Goal: Information Seeking & Learning: Learn about a topic

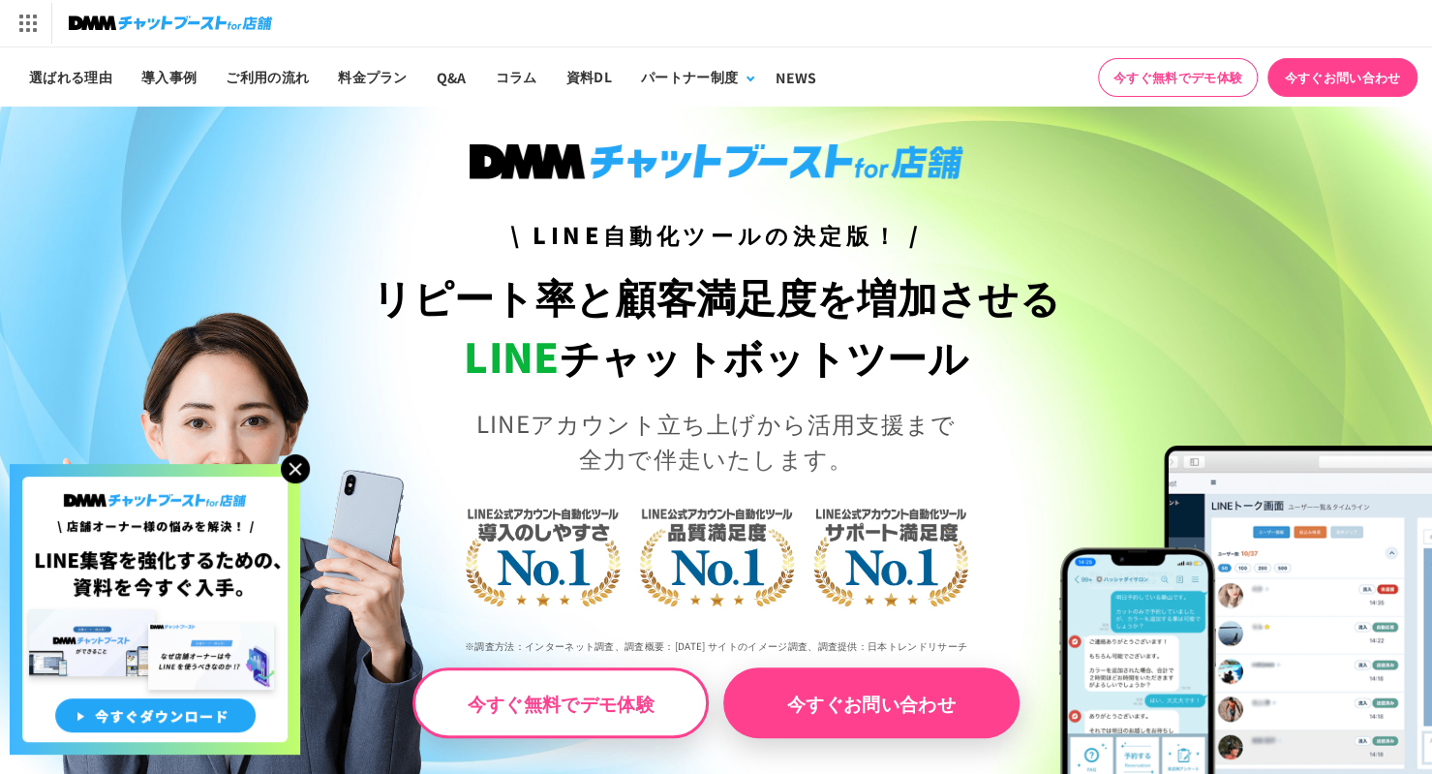
click at [998, 422] on p "LINEアカウント立ち上げから活用支援まで 全力で伴走いたします。" at bounding box center [716, 441] width 716 height 70
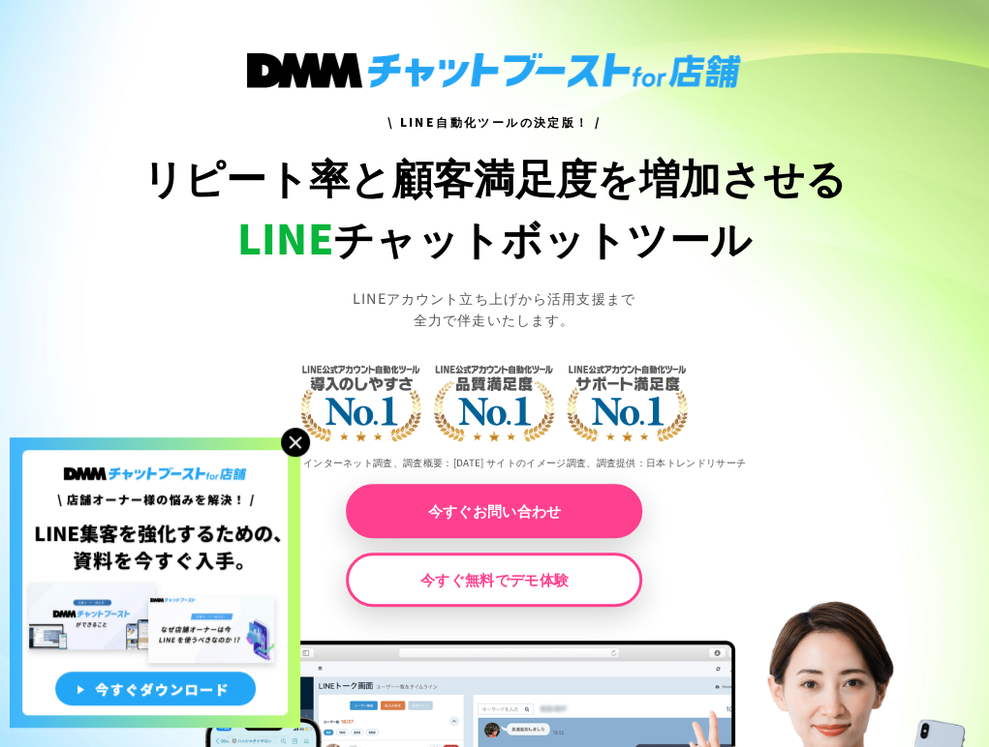
scroll to position [92, 0]
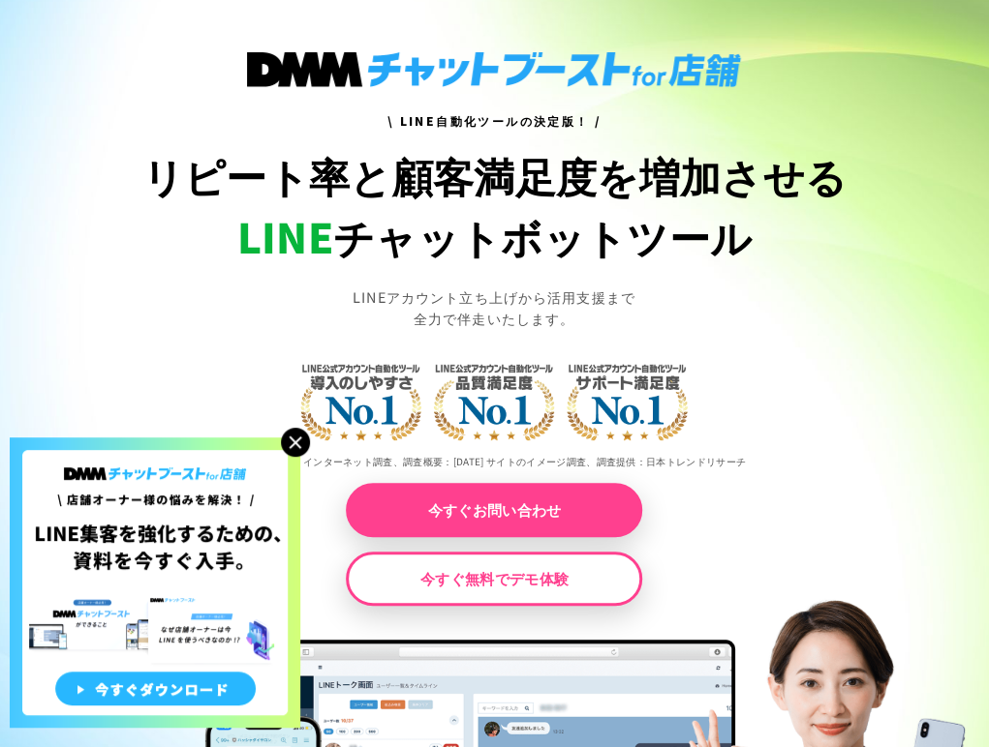
click at [211, 677] on img at bounding box center [155, 583] width 290 height 290
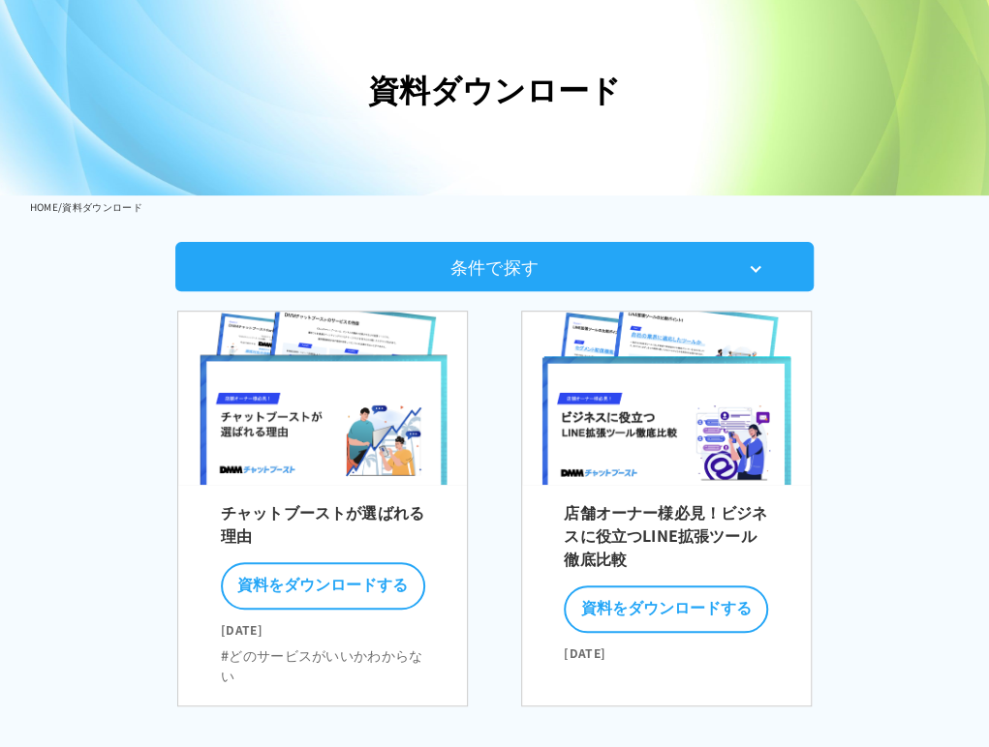
scroll to position [107, 0]
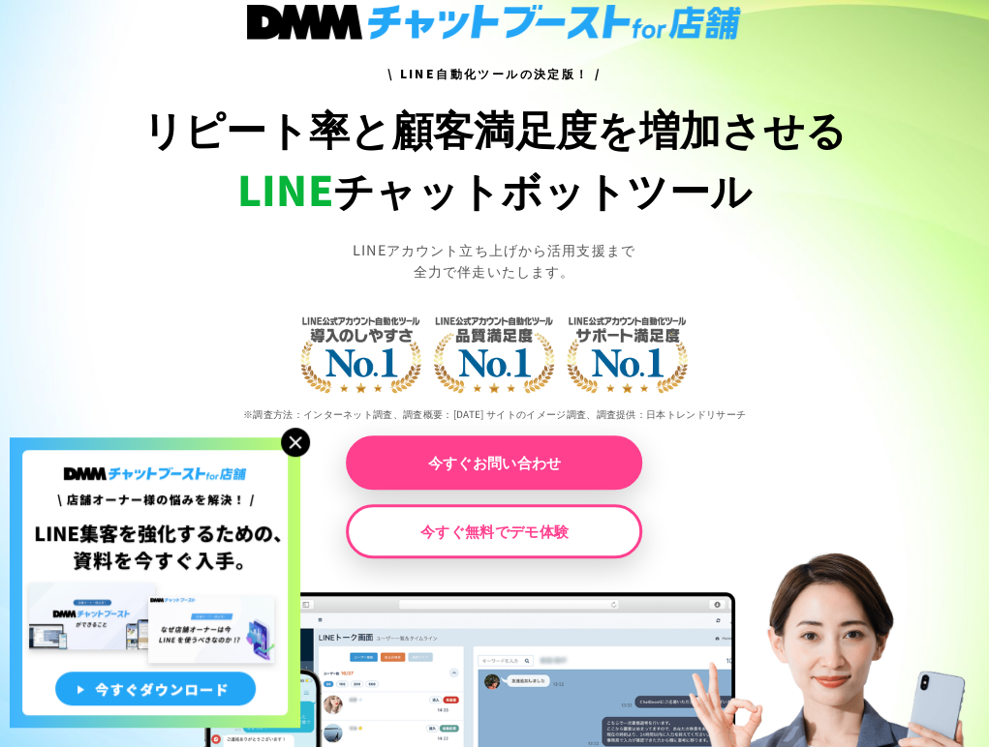
scroll to position [92, 0]
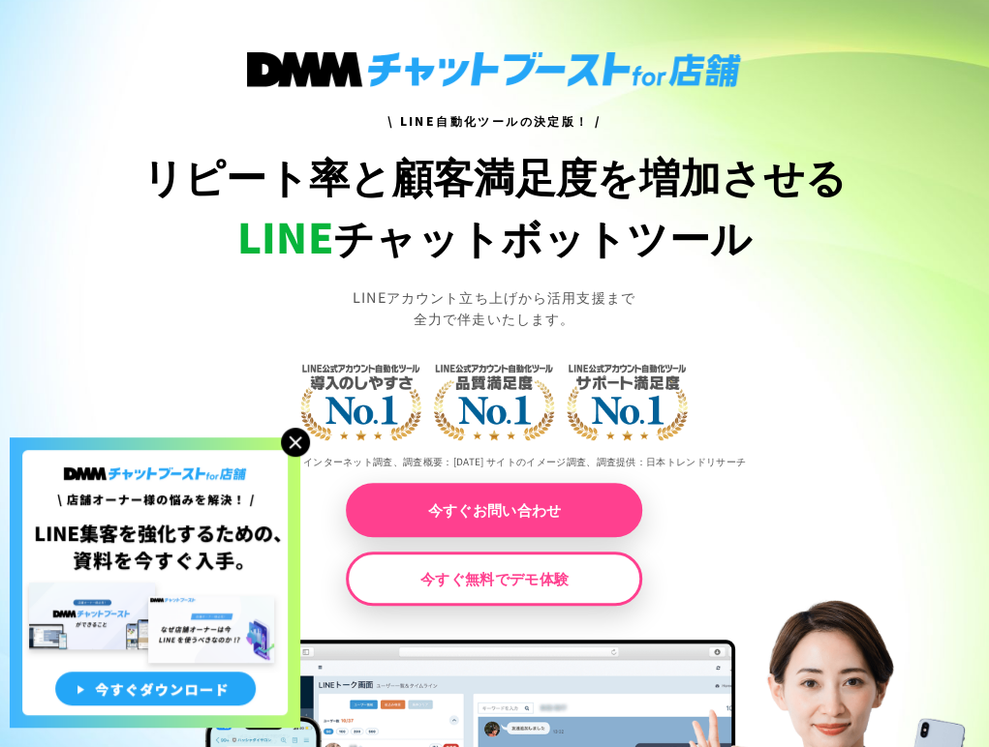
click at [301, 437] on img at bounding box center [295, 442] width 29 height 29
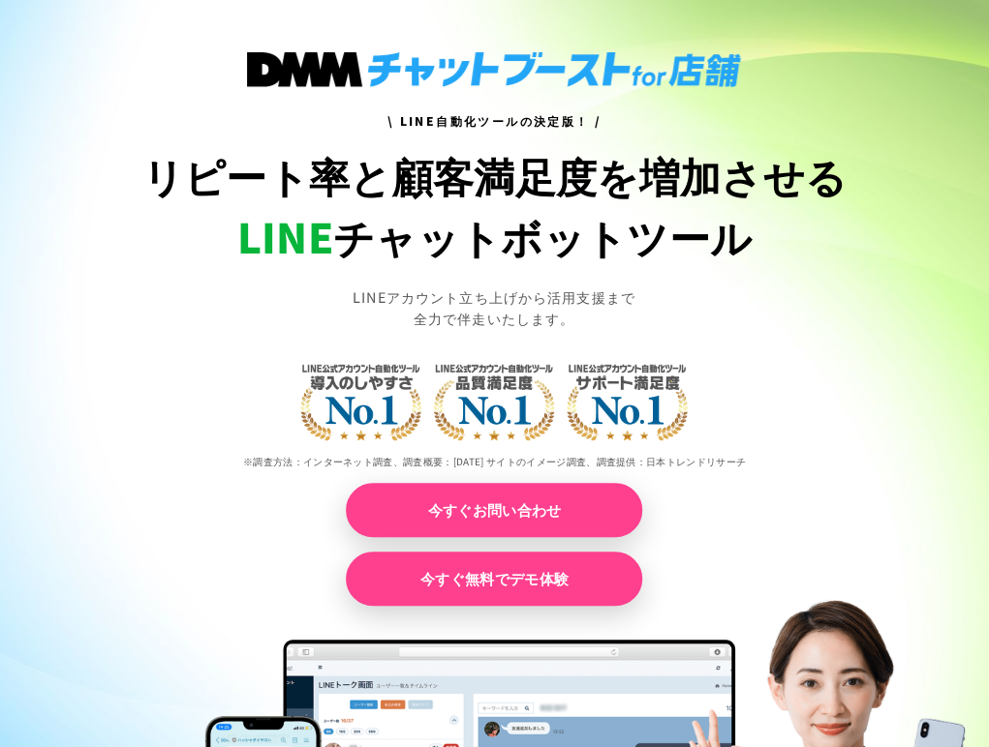
click at [409, 552] on link "今すぐ無料でデモ体験" at bounding box center [494, 579] width 296 height 54
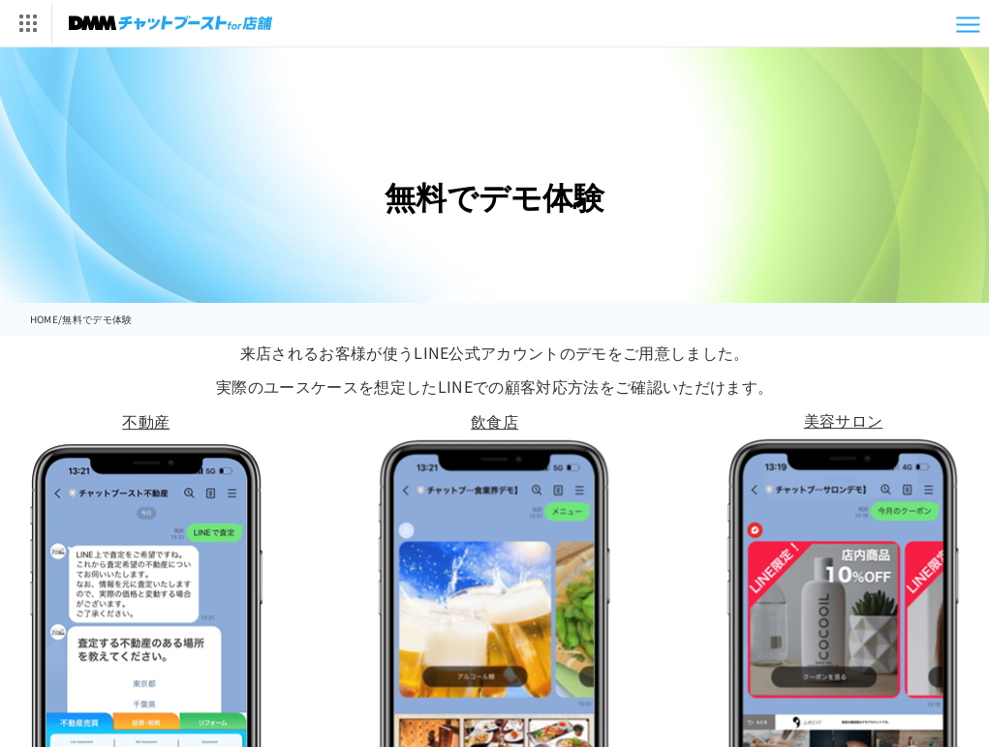
click at [449, 413] on p "飲食店" at bounding box center [494, 422] width 232 height 34
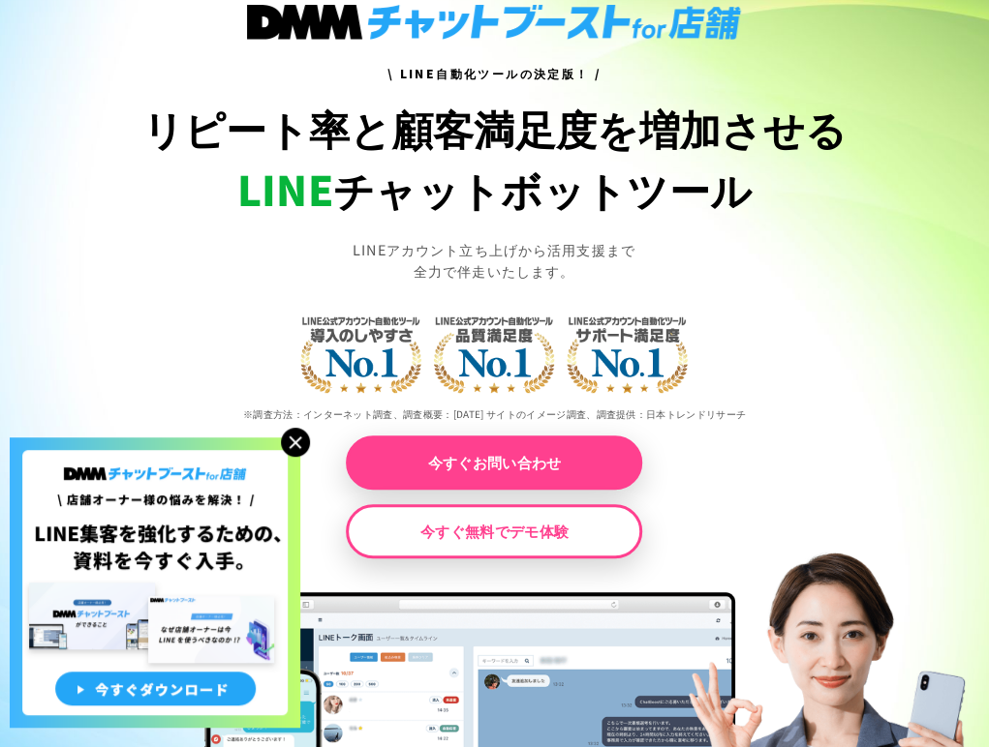
scroll to position [92, 0]
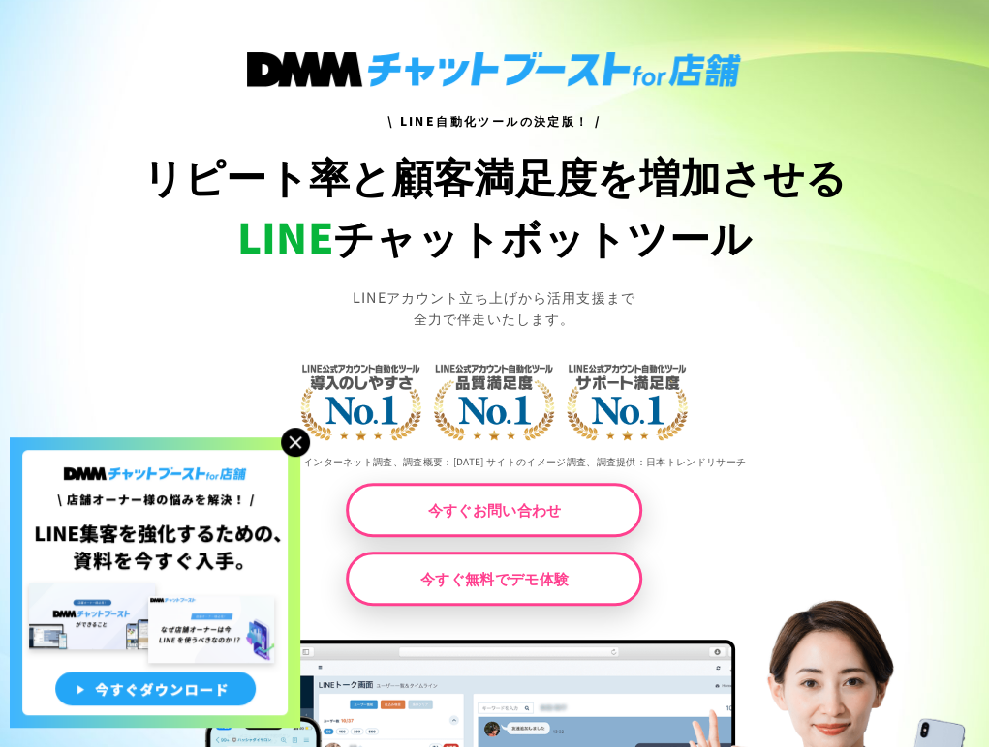
click at [584, 525] on link "今すぐお問い合わせ" at bounding box center [494, 510] width 296 height 54
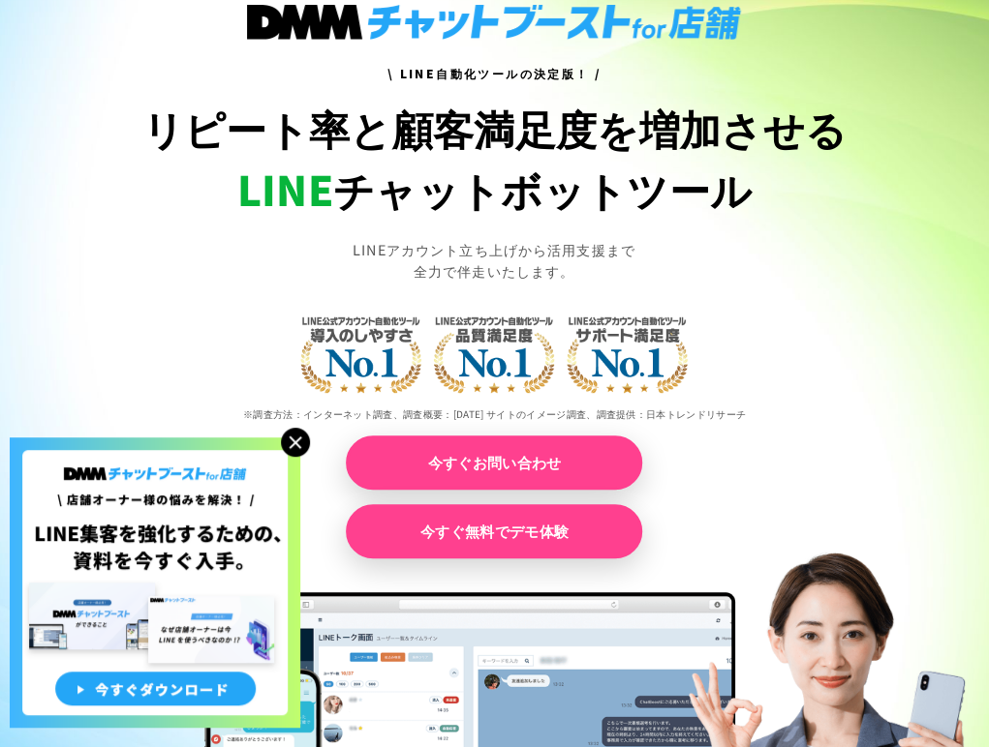
scroll to position [92, 0]
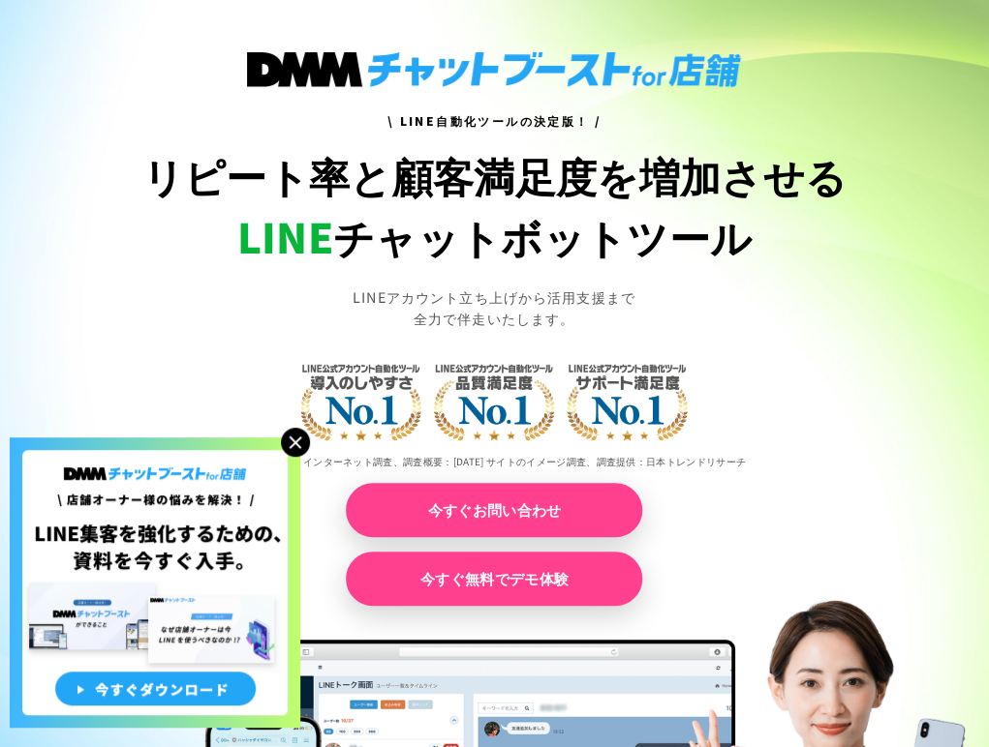
click at [366, 552] on link "今すぐ無料でデモ体験" at bounding box center [494, 579] width 296 height 54
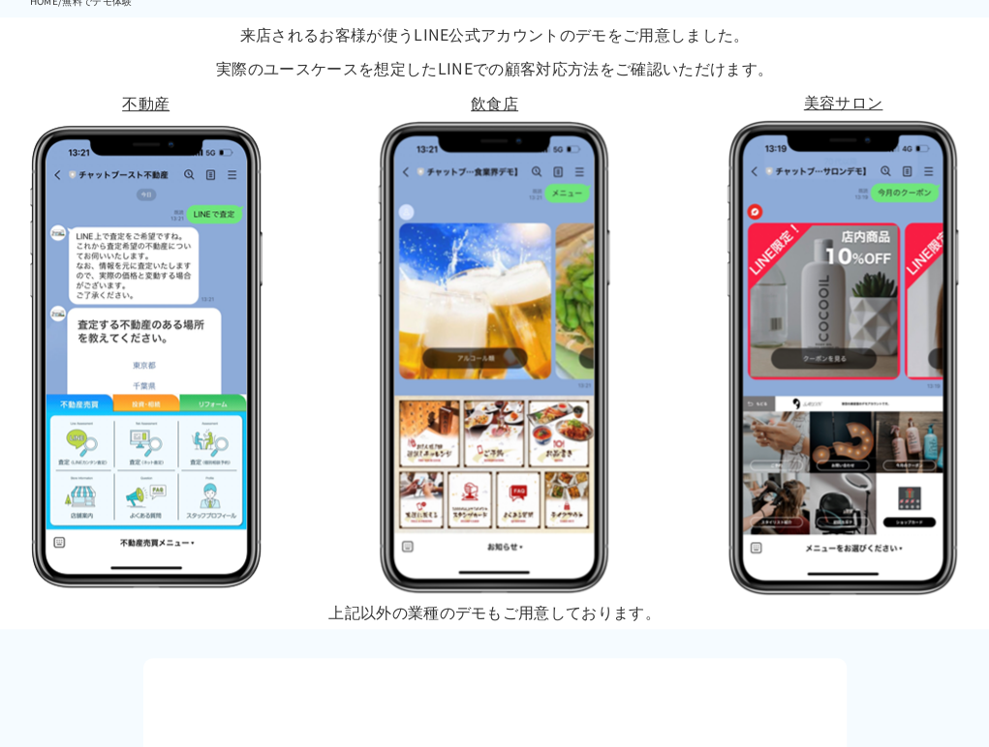
scroll to position [315, 0]
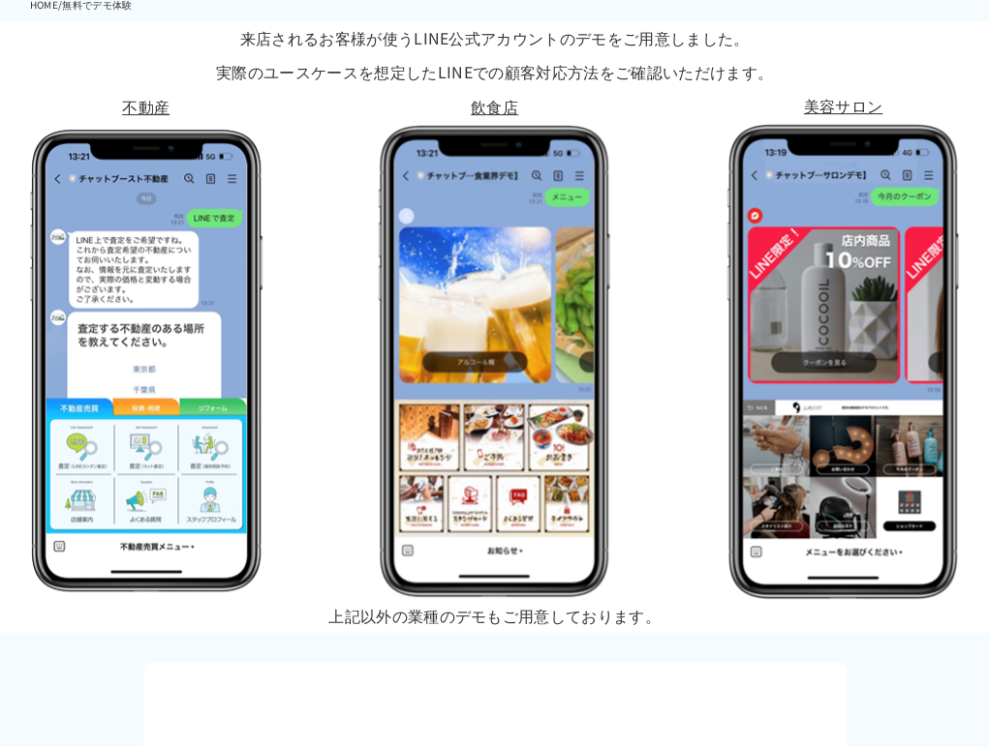
click at [491, 100] on p "飲食店" at bounding box center [494, 107] width 232 height 34
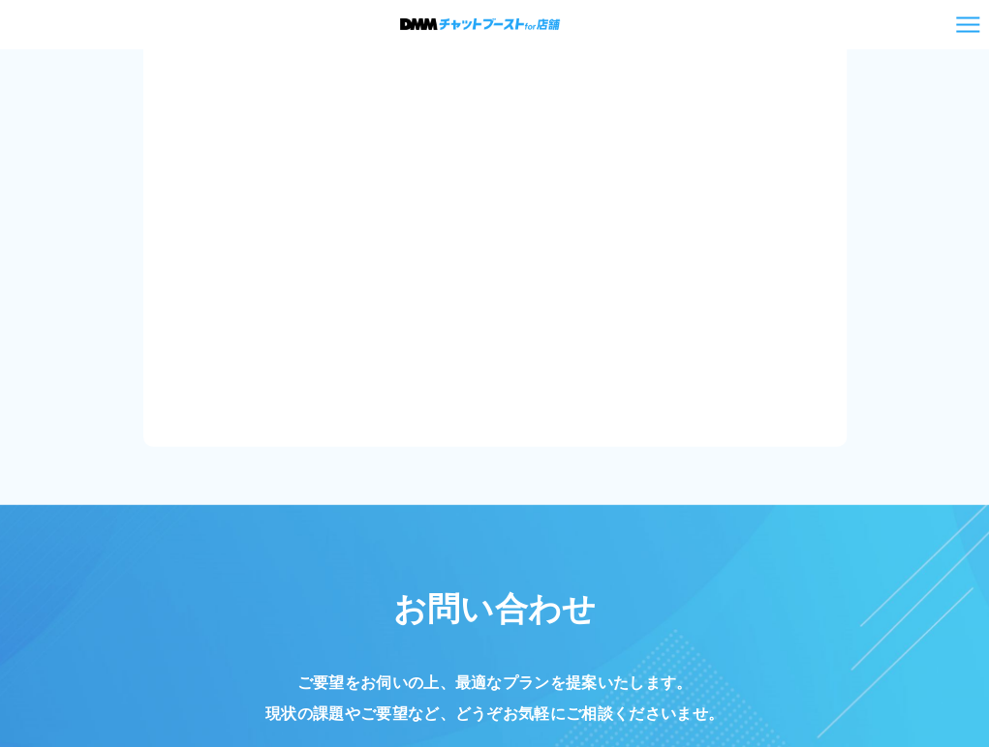
scroll to position [1813, 0]
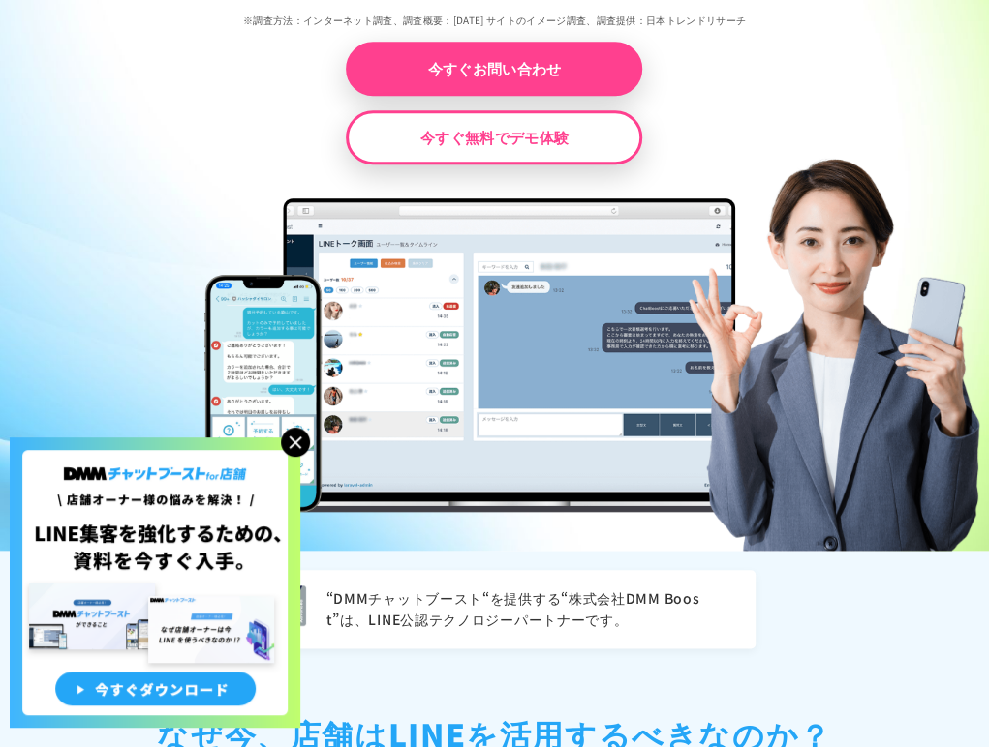
scroll to position [535, 0]
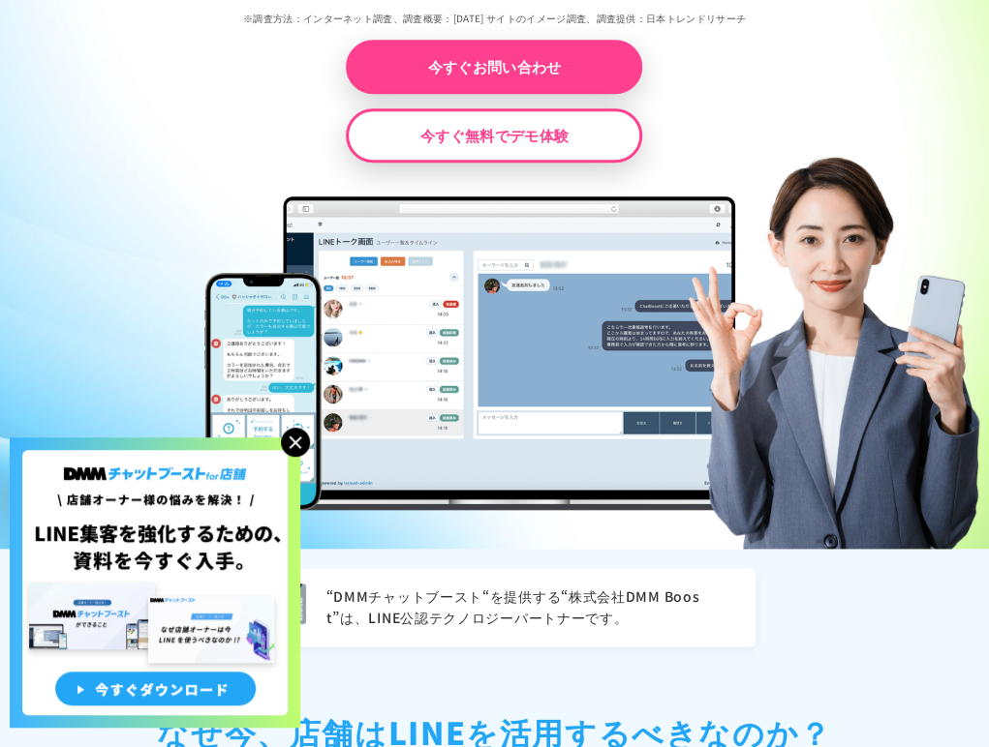
click at [296, 441] on img at bounding box center [295, 442] width 29 height 29
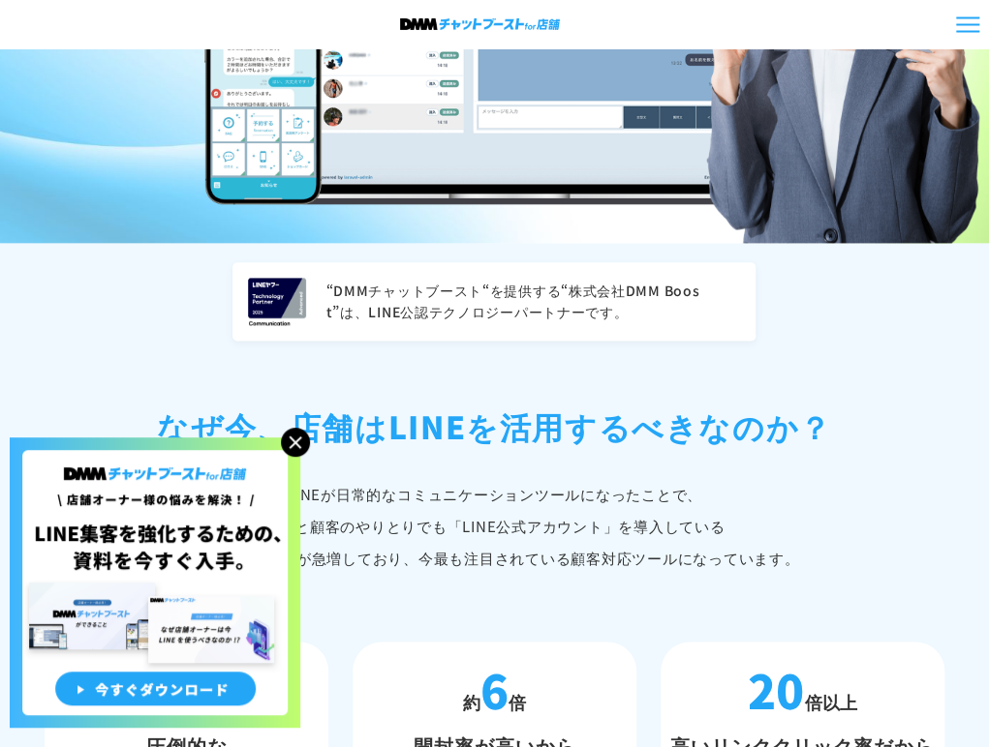
scroll to position [842, 0]
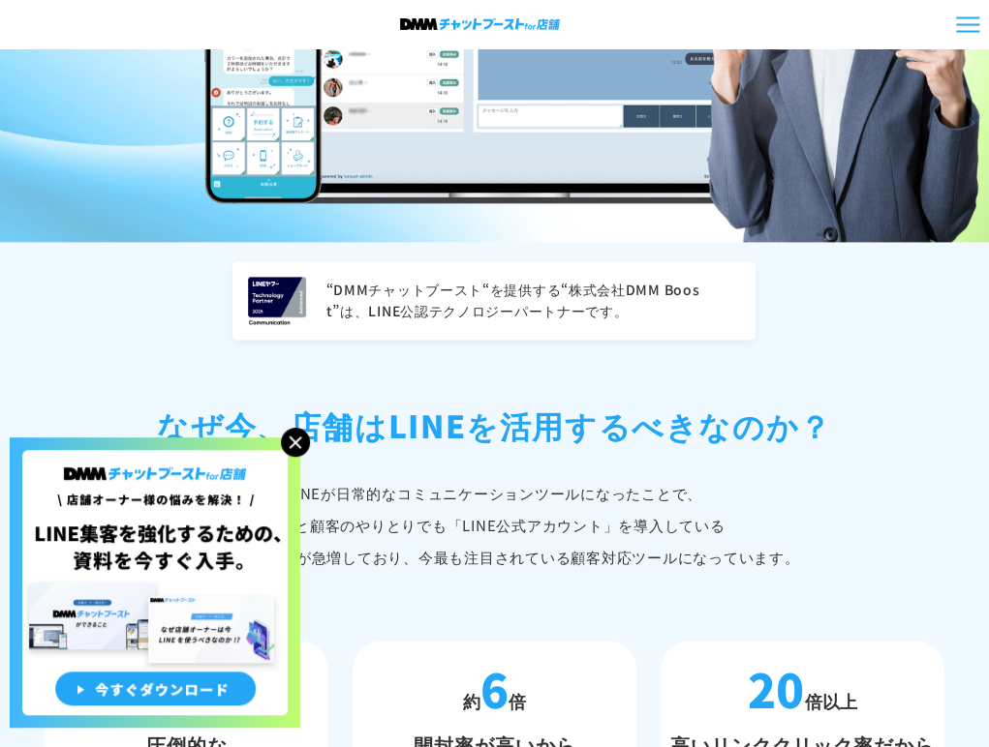
click at [296, 440] on img at bounding box center [295, 442] width 29 height 29
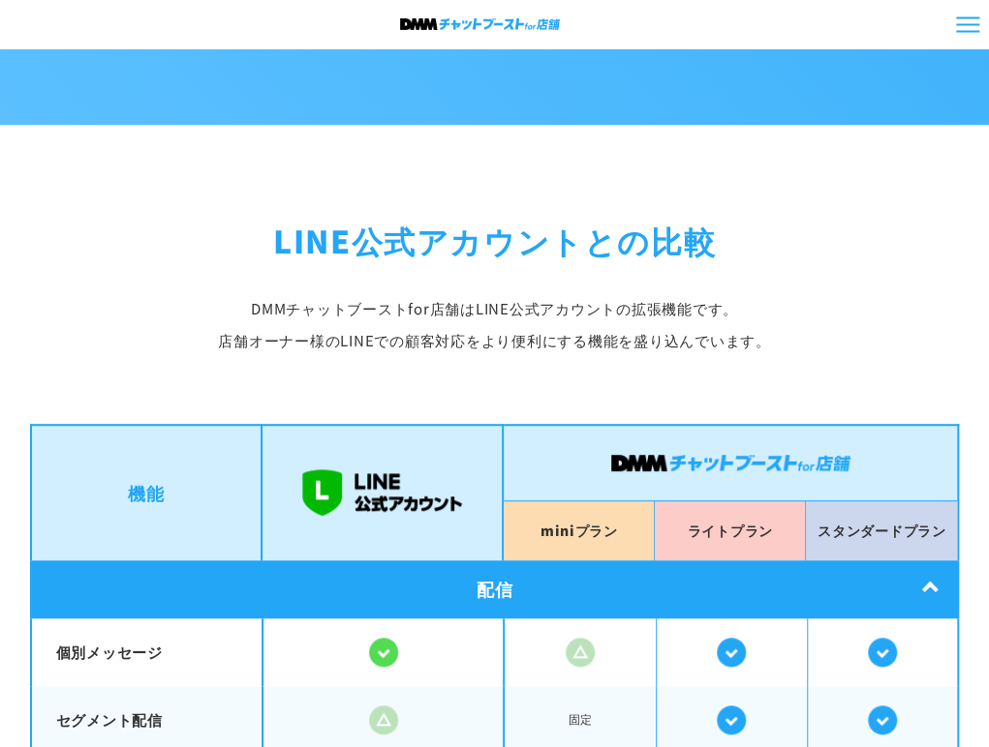
scroll to position [3243, 0]
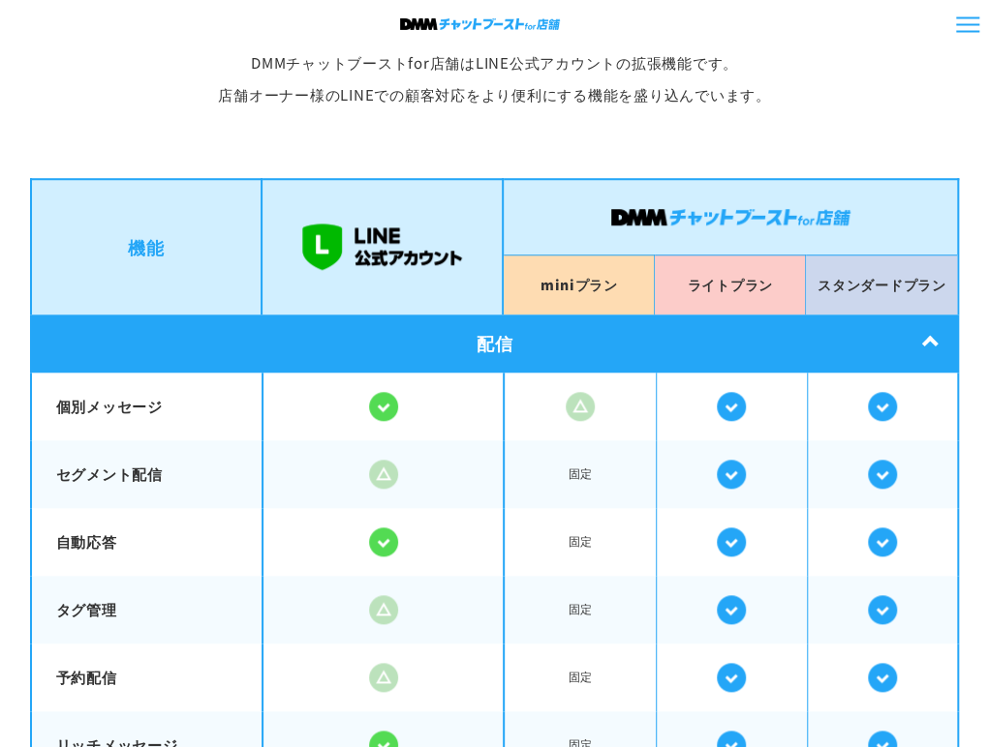
scroll to position [3500, 0]
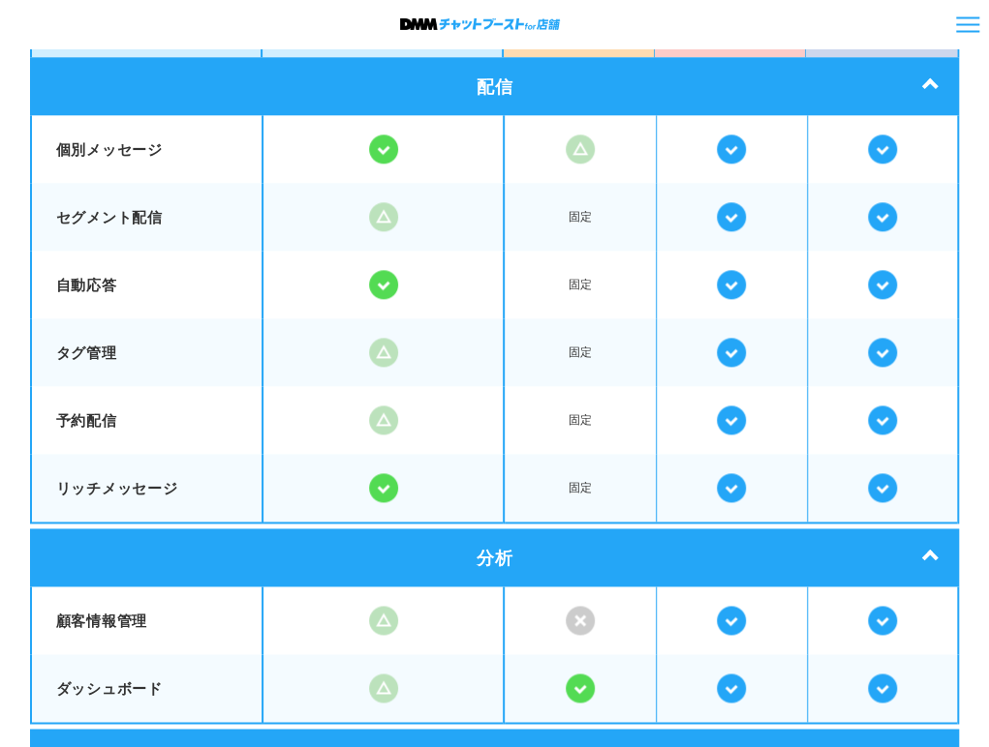
scroll to position [3754, 0]
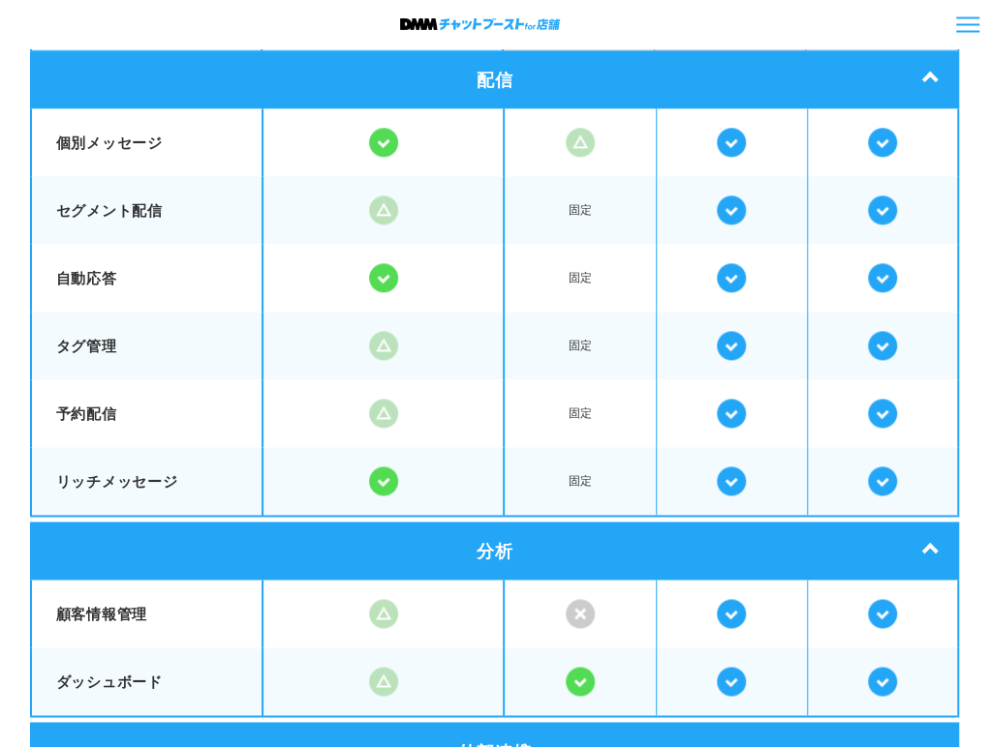
click at [921, 722] on div "外部連携" at bounding box center [494, 751] width 929 height 58
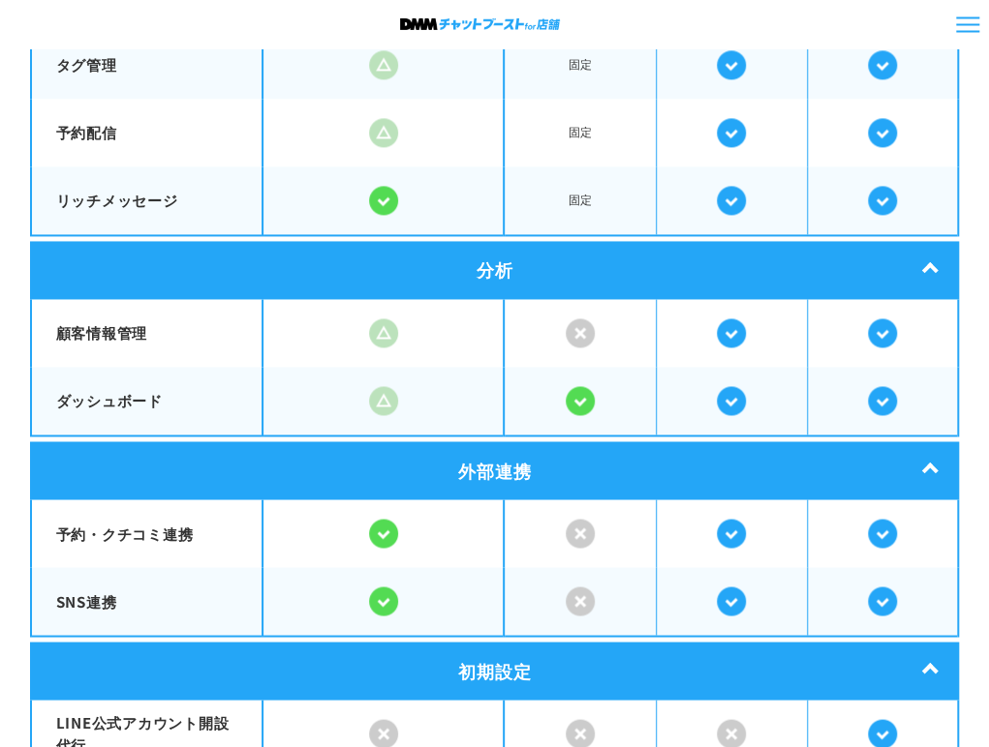
scroll to position [4042, 0]
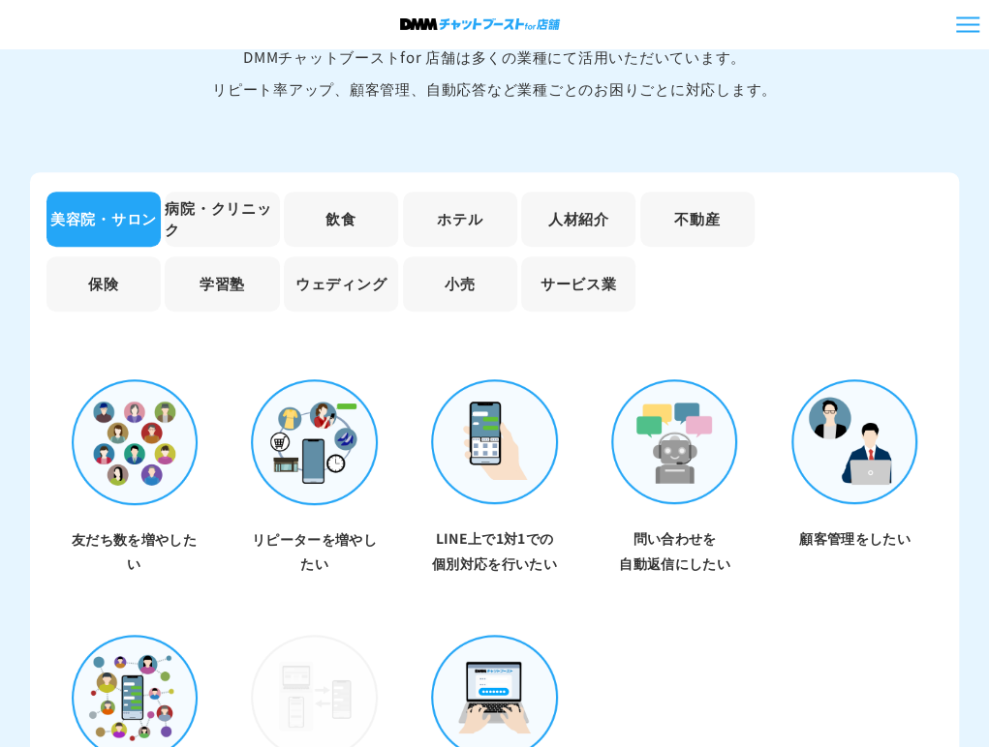
scroll to position [6228, 0]
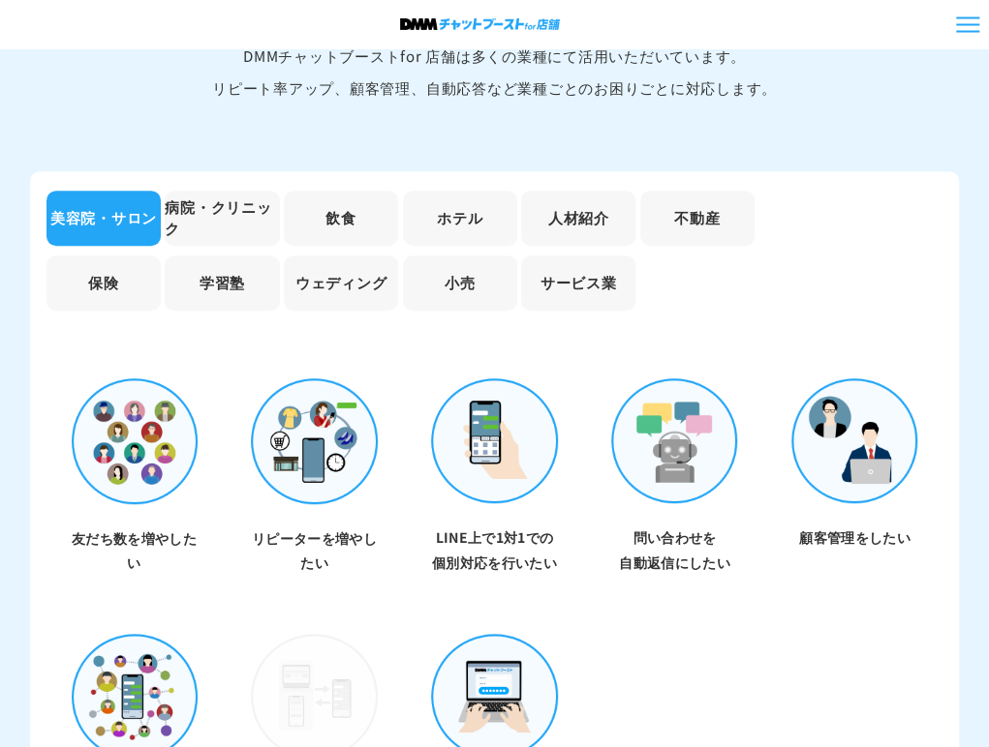
click at [300, 634] on img at bounding box center [314, 696] width 126 height 125
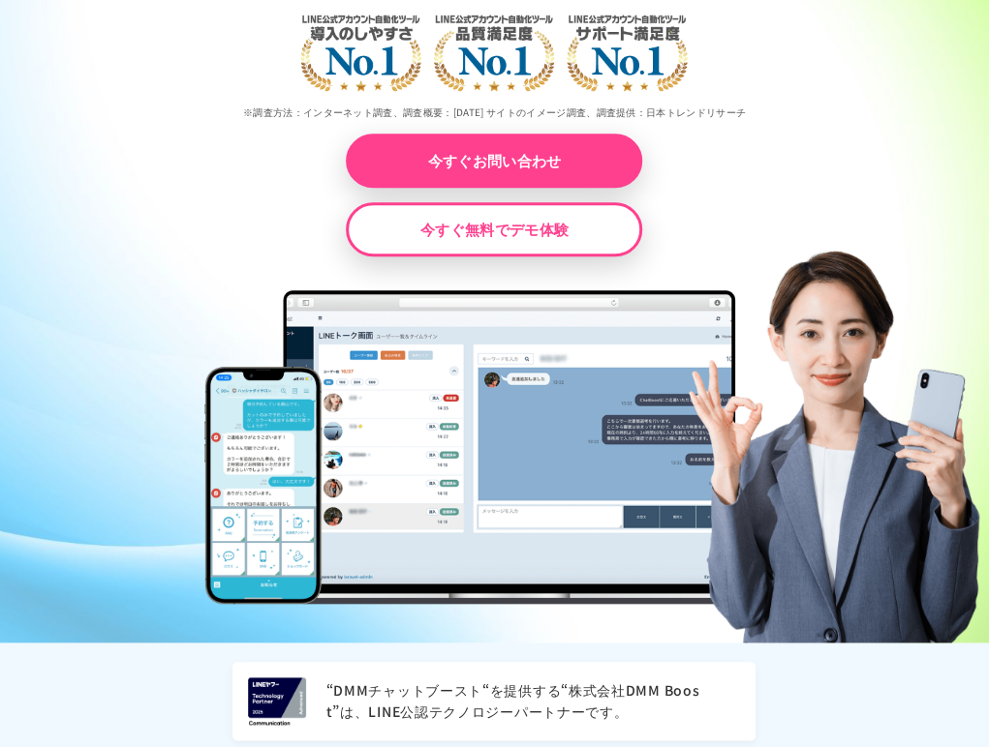
scroll to position [416, 0]
